Goal: Task Accomplishment & Management: Manage account settings

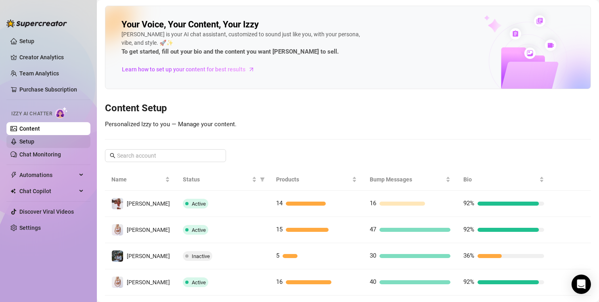
click at [34, 138] on link "Setup" at bounding box center [26, 141] width 15 height 6
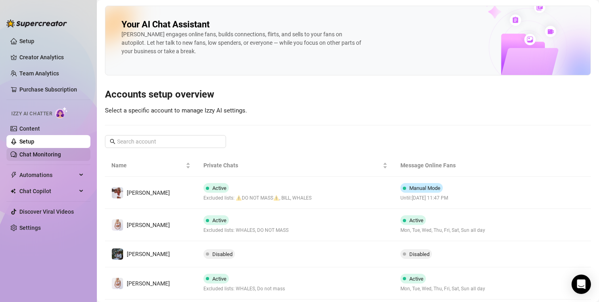
click at [39, 154] on link "Chat Monitoring" at bounding box center [40, 154] width 42 height 6
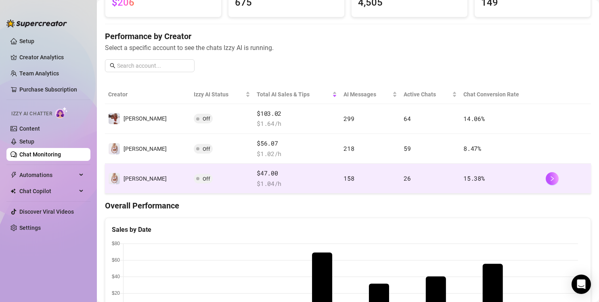
scroll to position [14, 0]
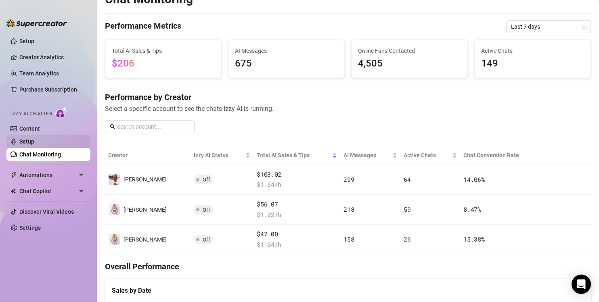
click at [34, 145] on link "Setup" at bounding box center [26, 141] width 15 height 6
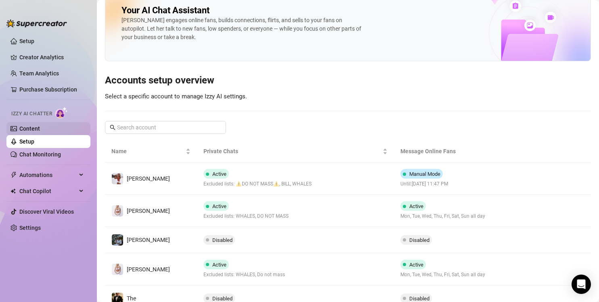
click at [30, 126] on link "Content" at bounding box center [29, 129] width 21 height 6
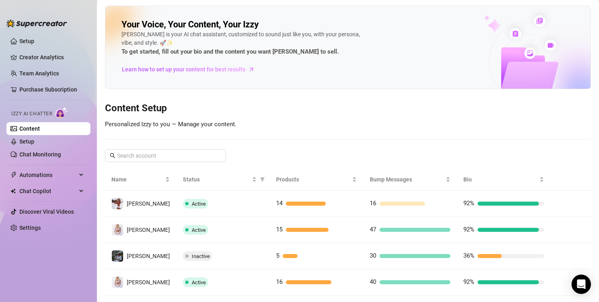
scroll to position [20, 0]
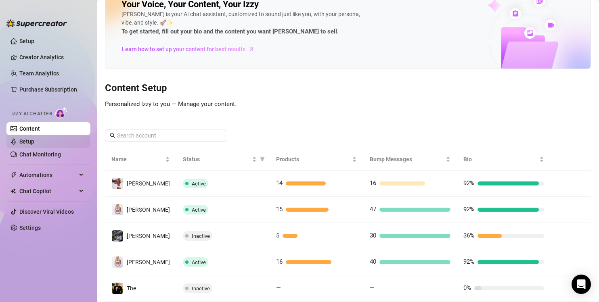
click at [34, 143] on link "Setup" at bounding box center [26, 141] width 15 height 6
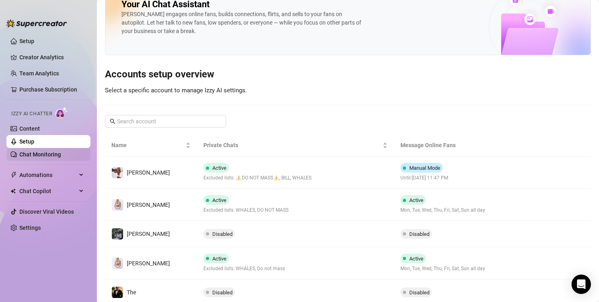
click at [58, 157] on link "Chat Monitoring" at bounding box center [40, 154] width 42 height 6
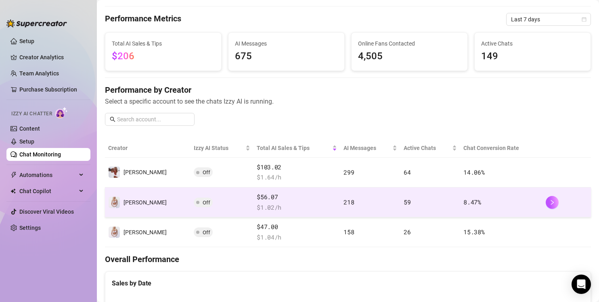
scroll to position [22, 0]
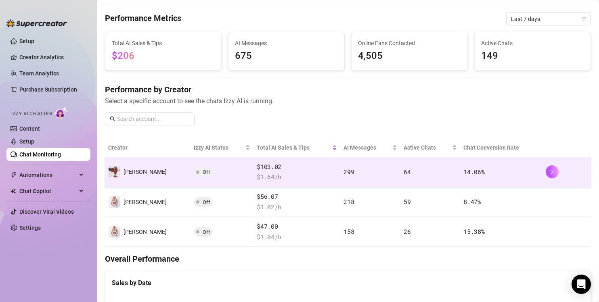
click at [207, 172] on td "Off" at bounding box center [221, 172] width 63 height 30
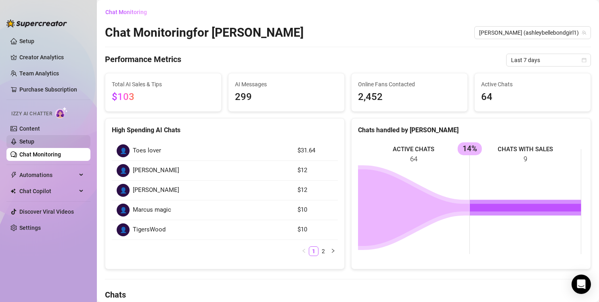
click at [34, 141] on link "Setup" at bounding box center [26, 141] width 15 height 6
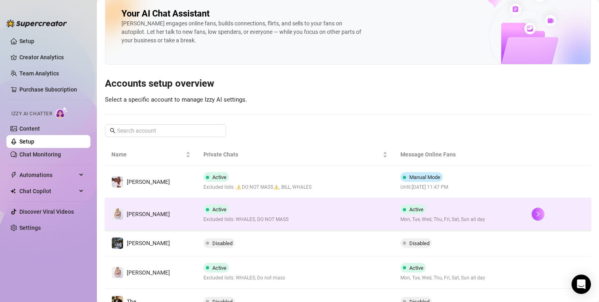
scroll to position [19, 0]
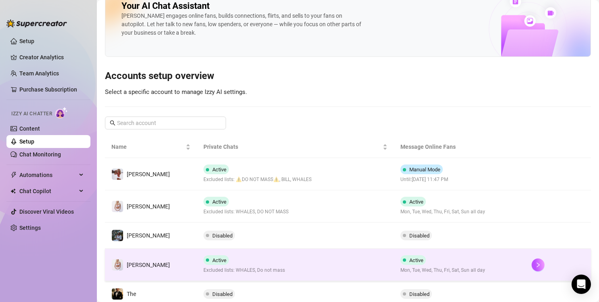
click at [355, 273] on td "Active Excluded lists: WHALES, Do not mass" at bounding box center [295, 265] width 197 height 32
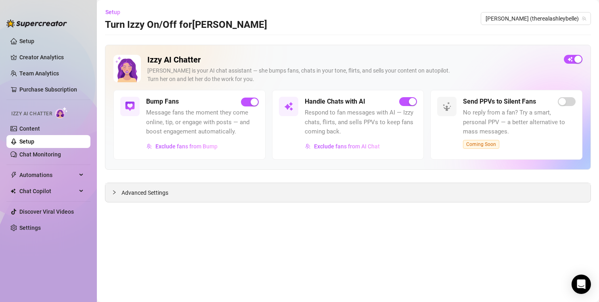
click at [280, 199] on div "Advanced Settings" at bounding box center [347, 192] width 485 height 19
click at [127, 196] on span "Advanced Settings" at bounding box center [144, 192] width 47 height 9
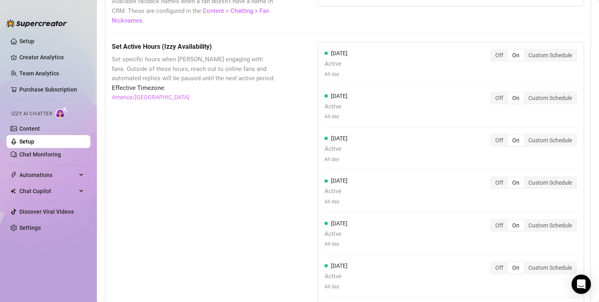
scroll to position [696, 0]
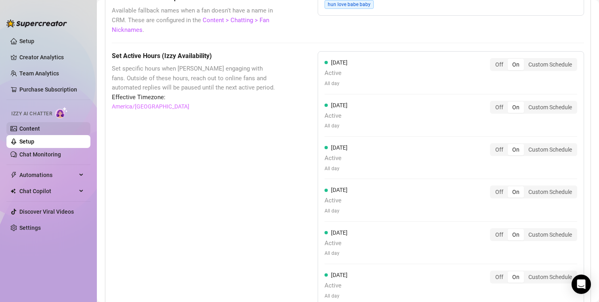
click at [30, 127] on link "Content" at bounding box center [29, 129] width 21 height 6
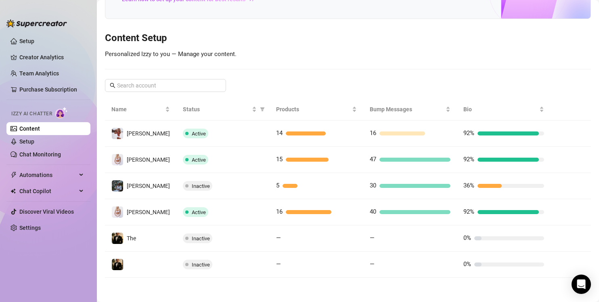
scroll to position [70, 0]
